Goal: Use online tool/utility: Use online tool/utility

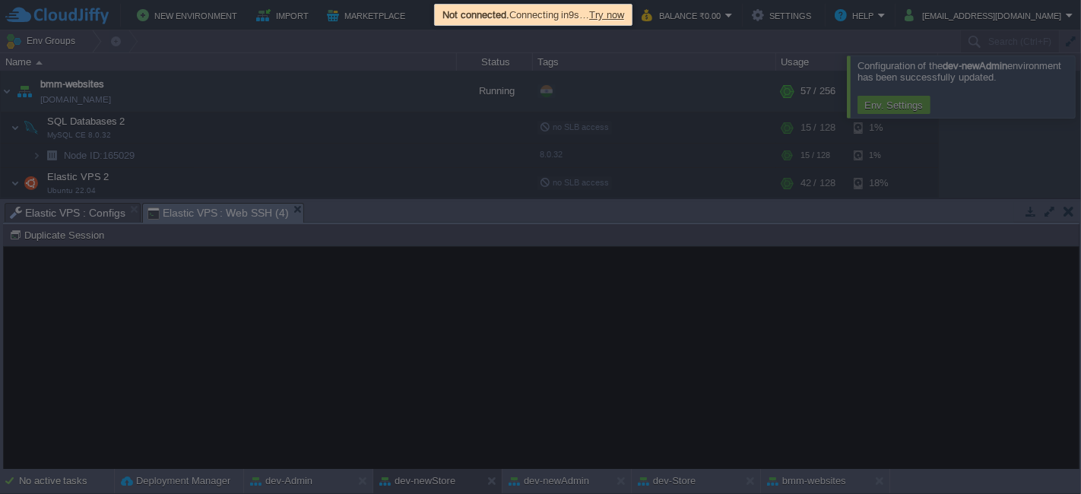
click at [624, 11] on span "Try now" at bounding box center [606, 14] width 35 height 11
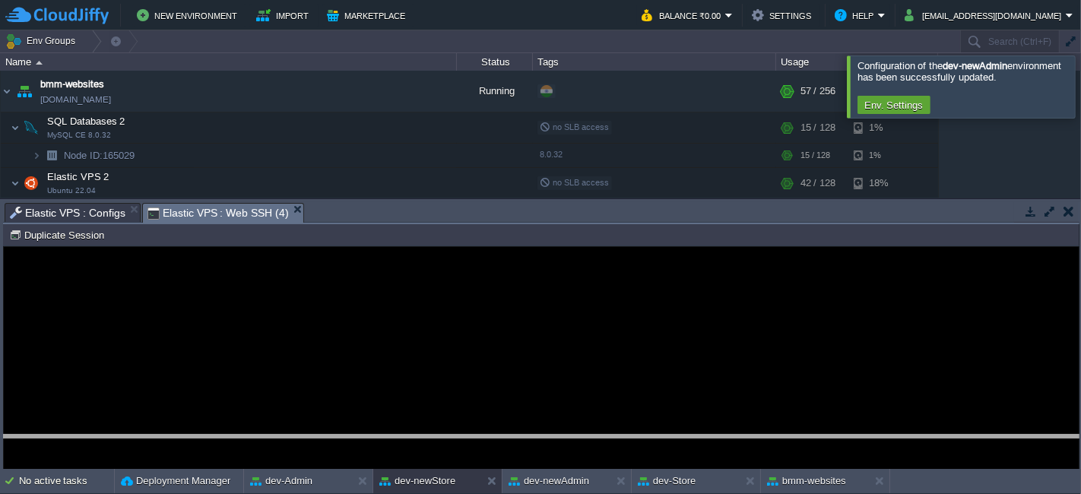
drag, startPoint x: 432, startPoint y: 208, endPoint x: 448, endPoint y: 461, distance: 253.7
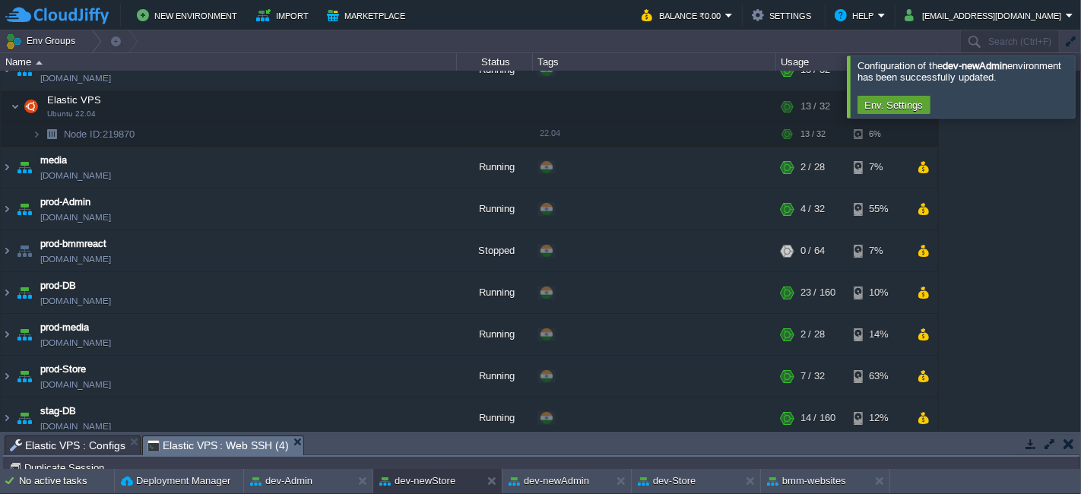
scroll to position [612, 0]
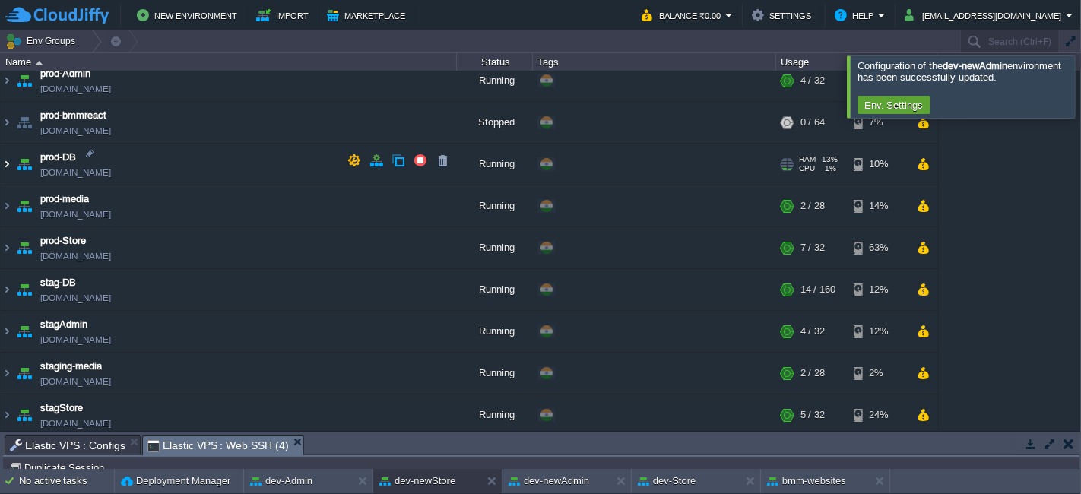
click at [6, 157] on img at bounding box center [7, 164] width 12 height 41
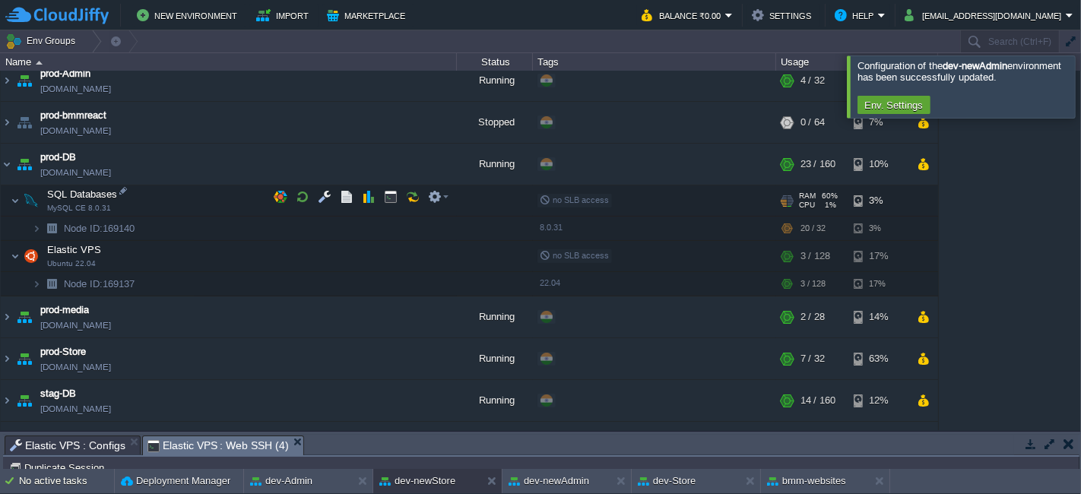
click at [301, 185] on td "SQL Databases MySQL CE 8.0.31" at bounding box center [229, 200] width 456 height 31
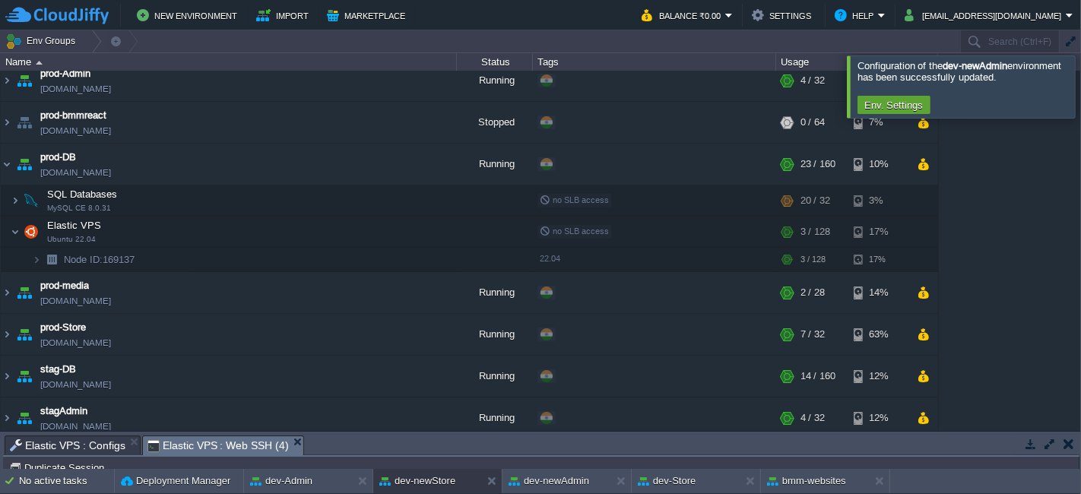
click at [1080, 91] on div at bounding box center [1099, 86] width 0 height 62
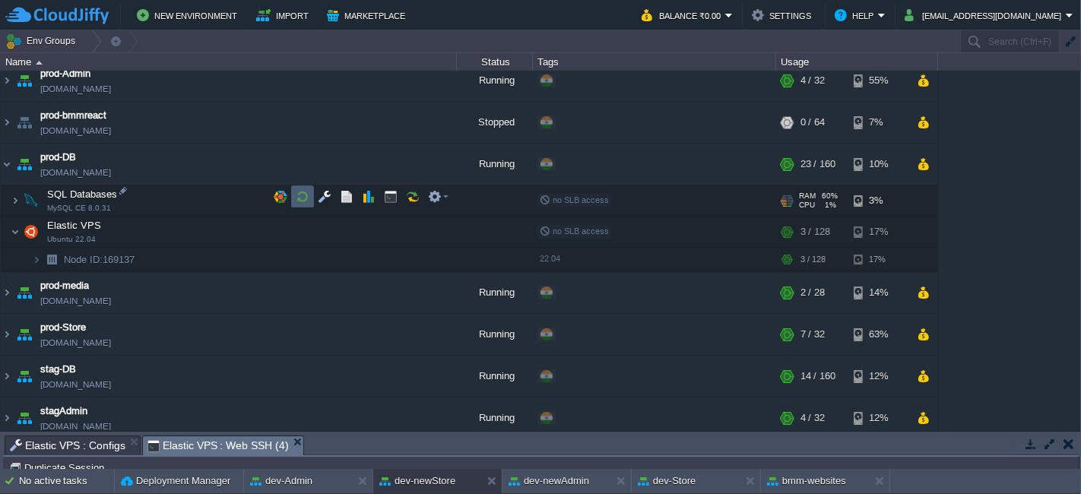
click at [312, 196] on td at bounding box center [302, 196] width 23 height 23
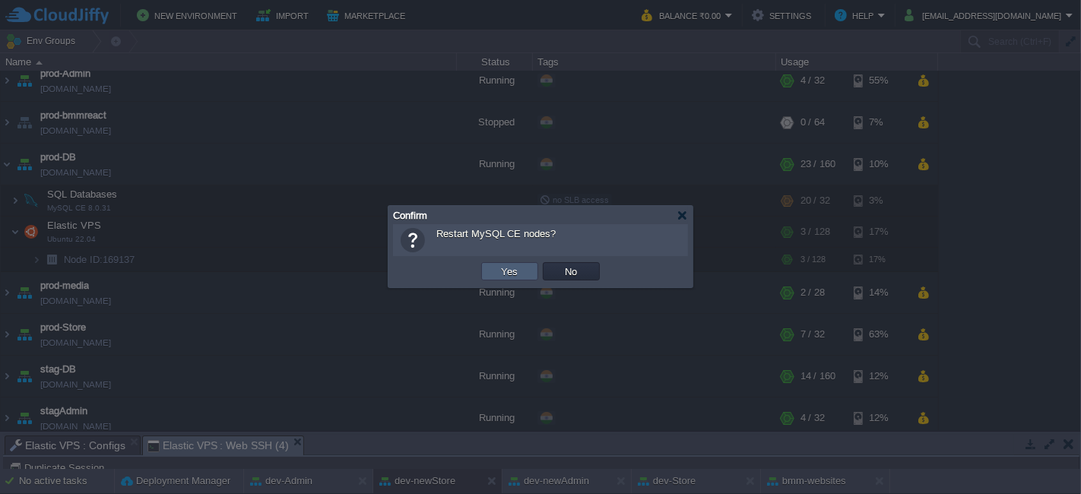
click at [524, 278] on td "Yes" at bounding box center [509, 271] width 57 height 18
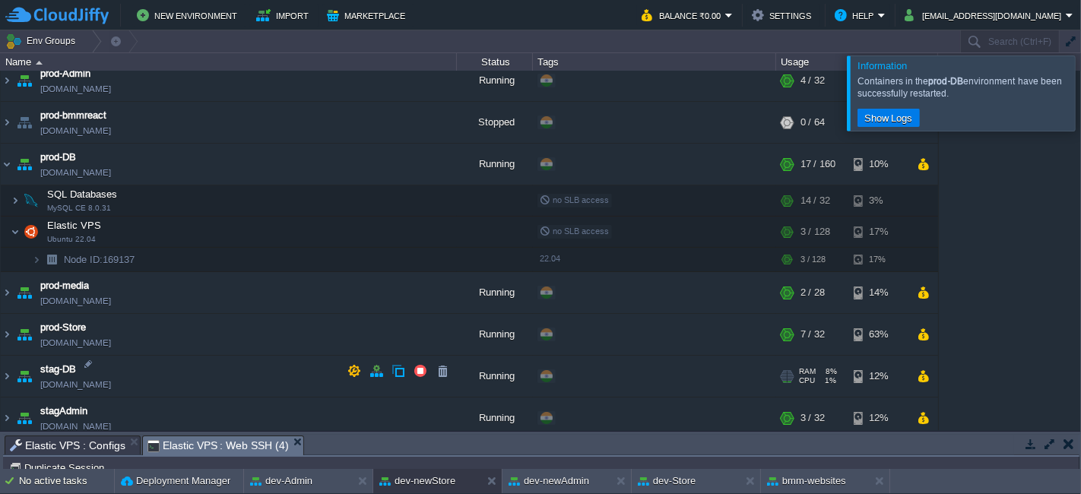
scroll to position [699, 0]
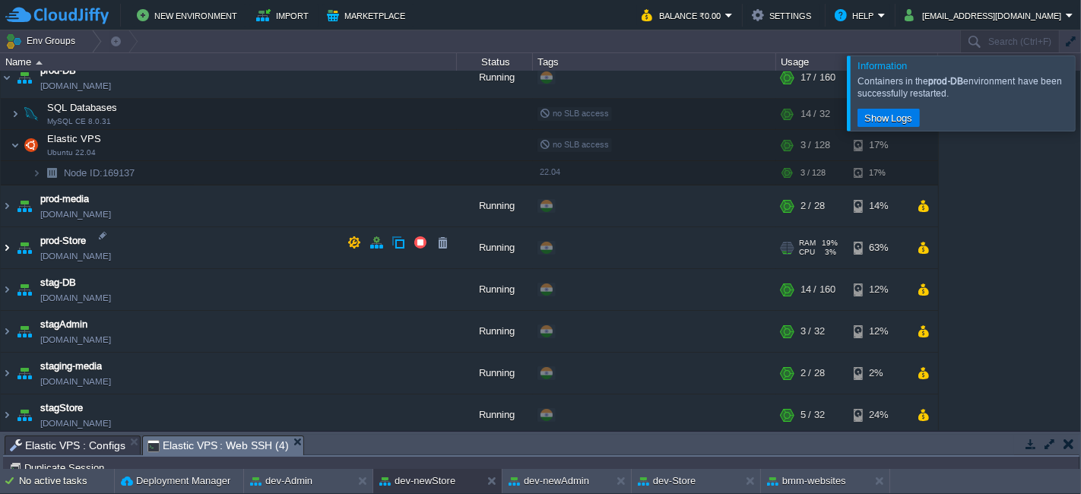
click at [6, 239] on img at bounding box center [7, 247] width 12 height 41
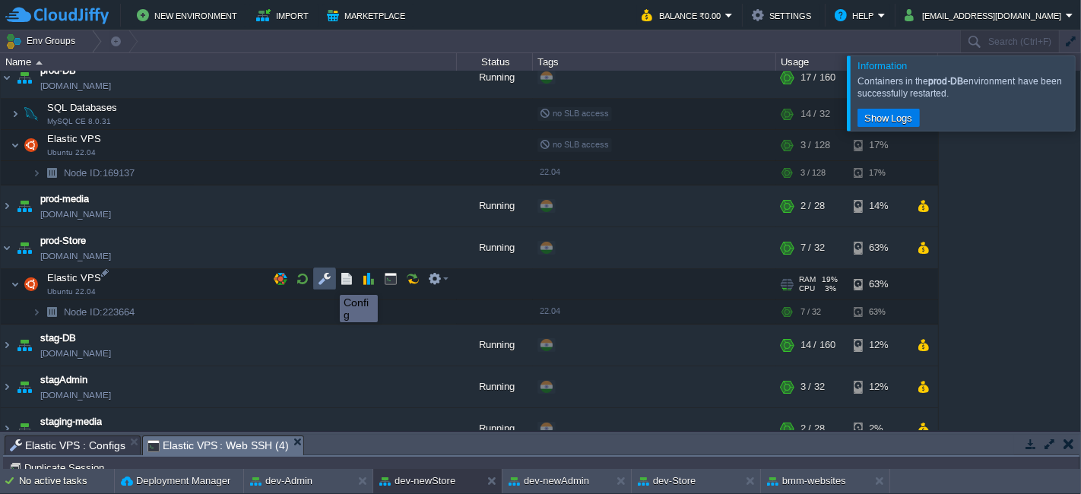
click at [328, 281] on button "button" at bounding box center [325, 279] width 14 height 14
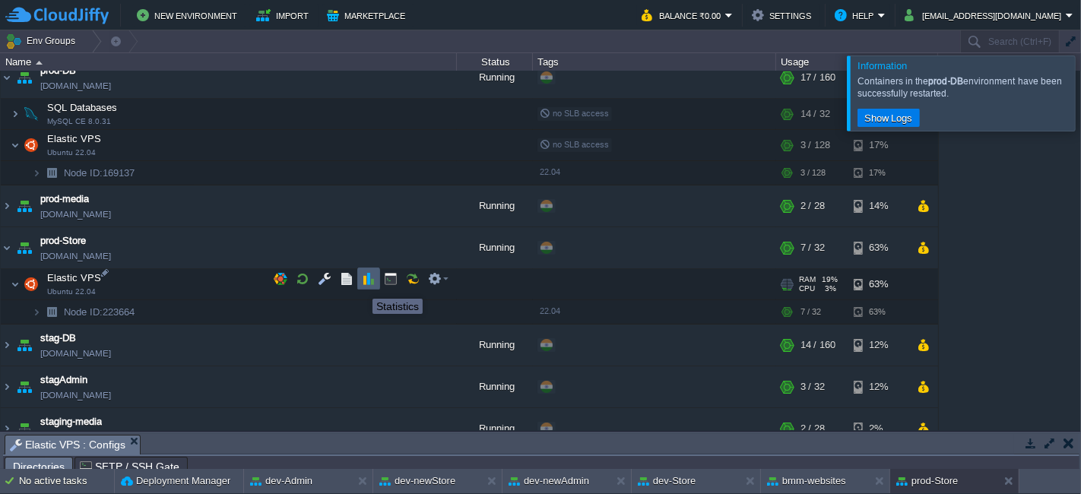
scroll to position [25, 0]
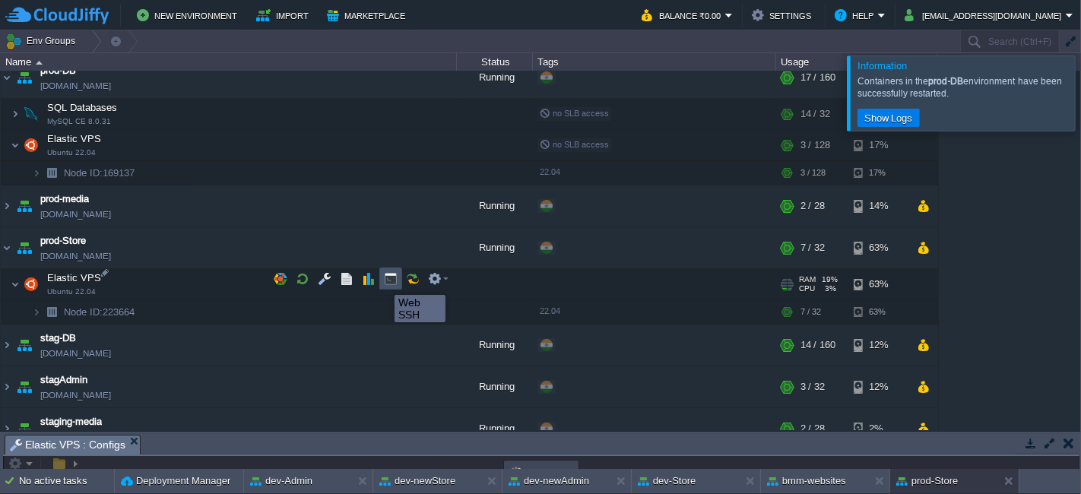
click at [388, 280] on button "button" at bounding box center [391, 279] width 14 height 14
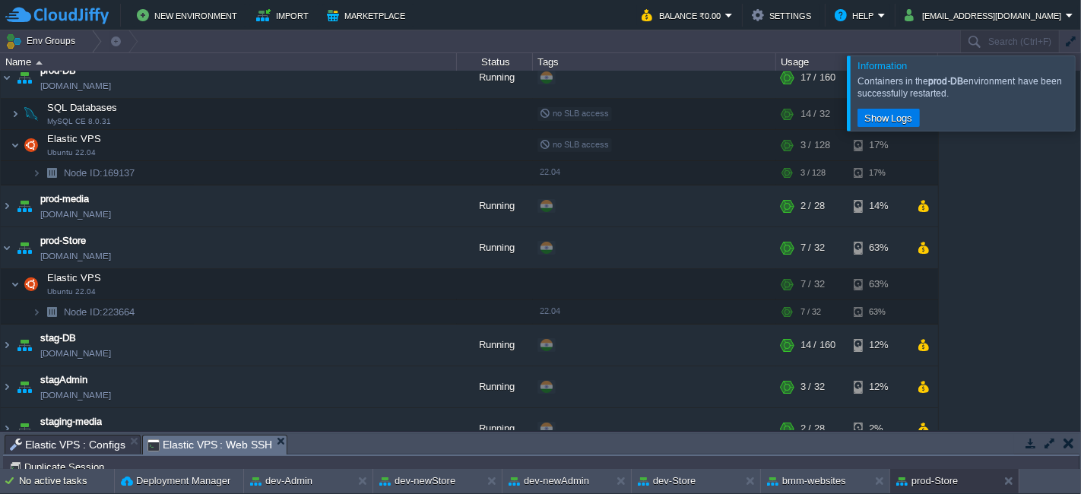
scroll to position [0, 0]
type input "#000000"
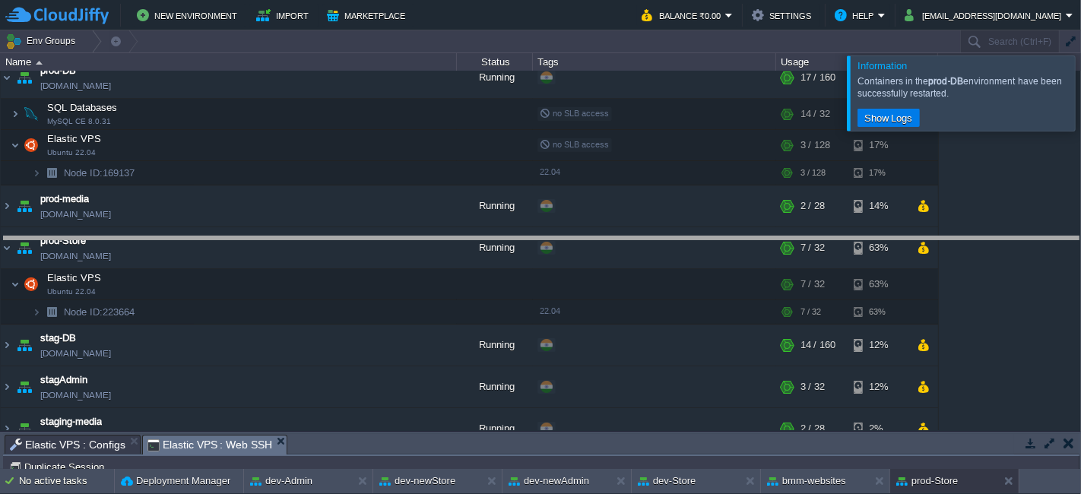
drag, startPoint x: 660, startPoint y: 442, endPoint x: 656, endPoint y: 245, distance: 197.7
